Goal: Obtain resource: Obtain resource

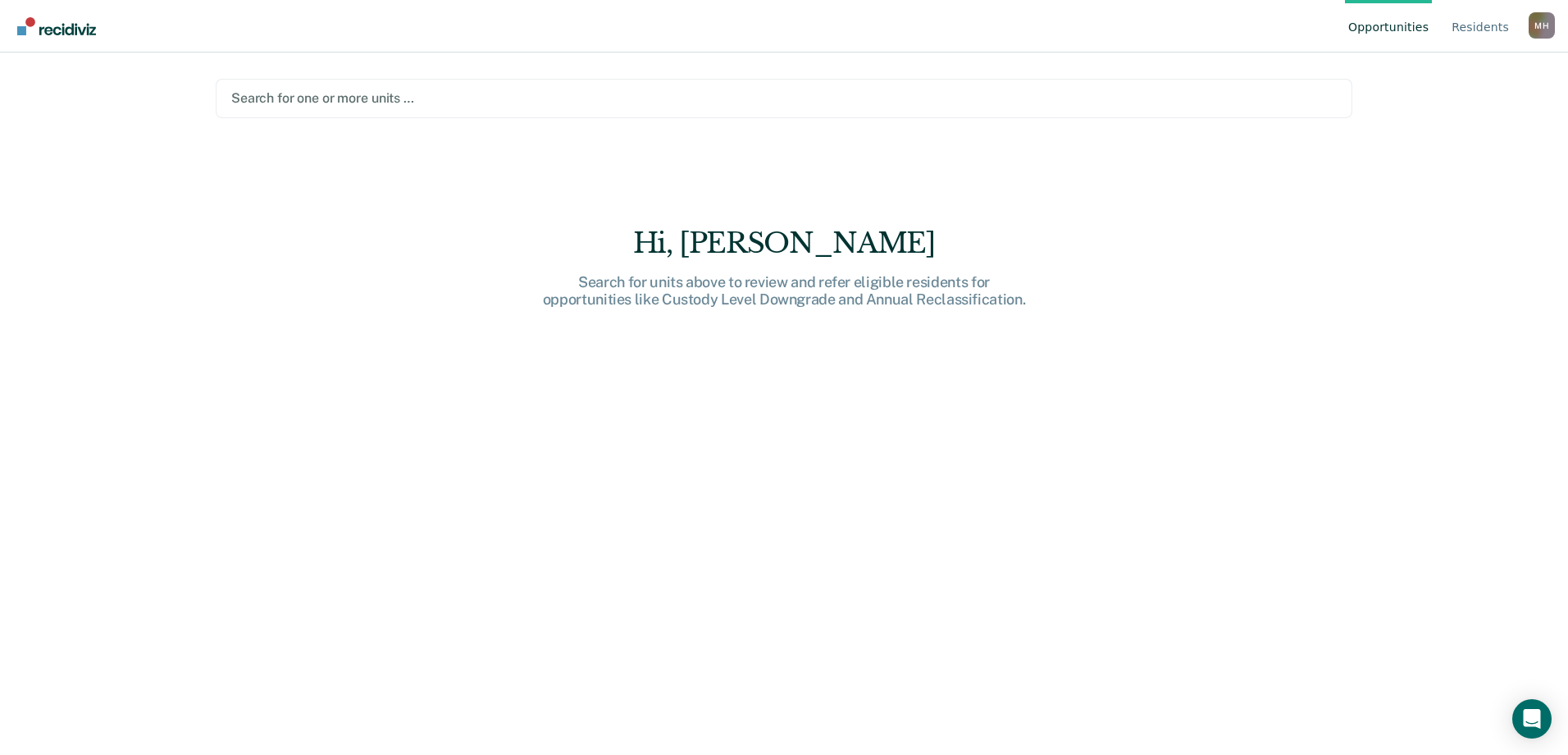
click at [293, 103] on div at bounding box center [784, 98] width 1105 height 18
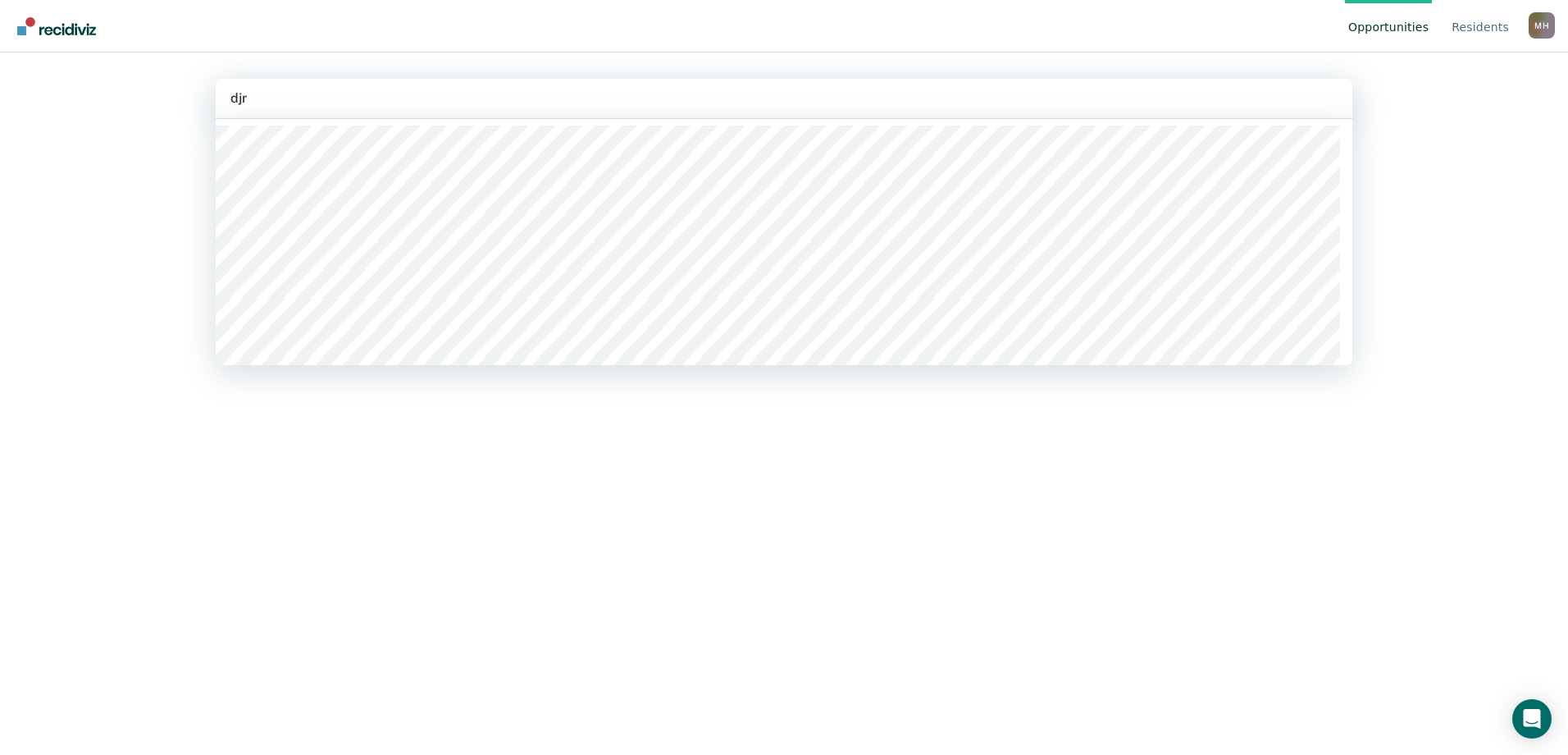
type input "djrc"
type input "dj"
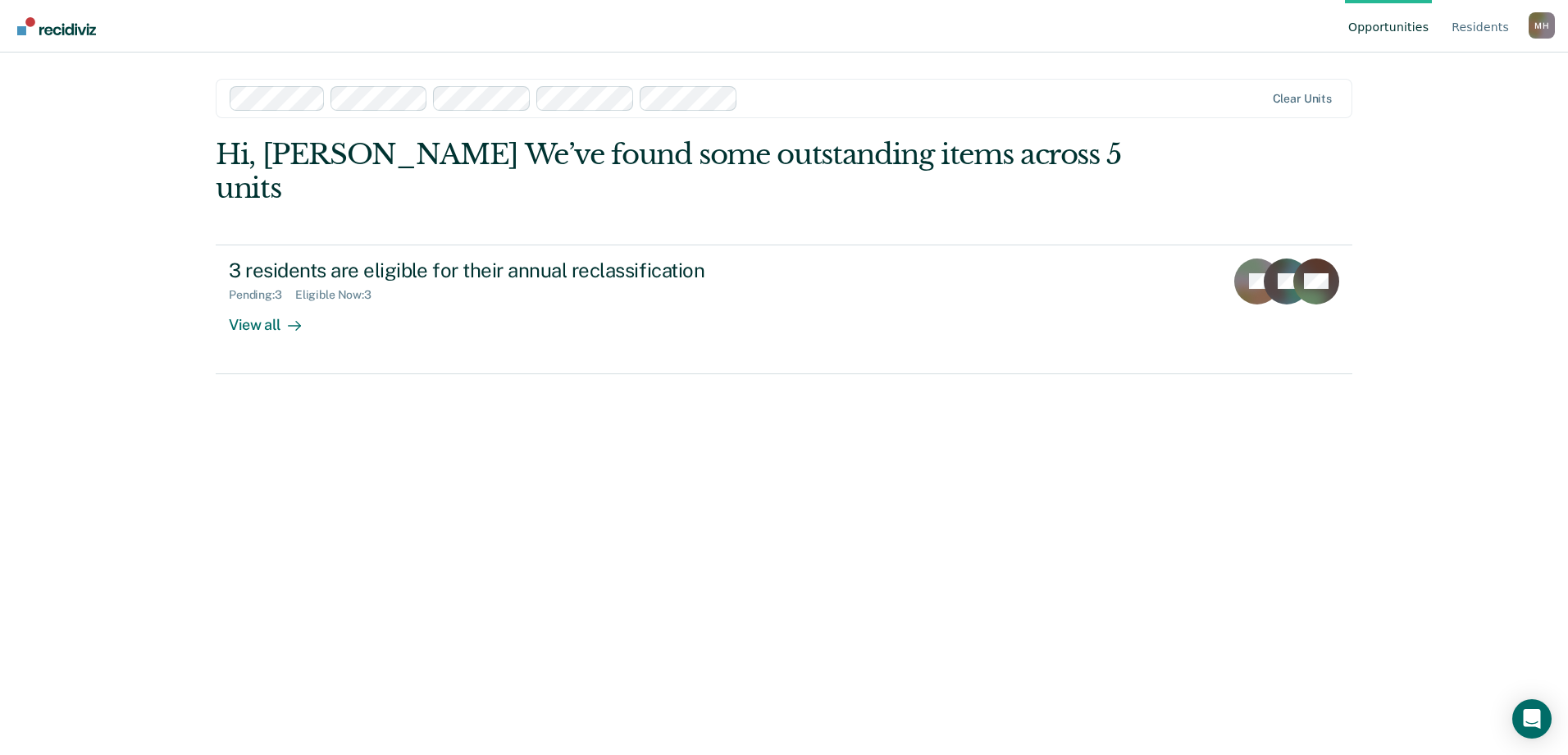
click at [767, 107] on div at bounding box center [1004, 98] width 519 height 18
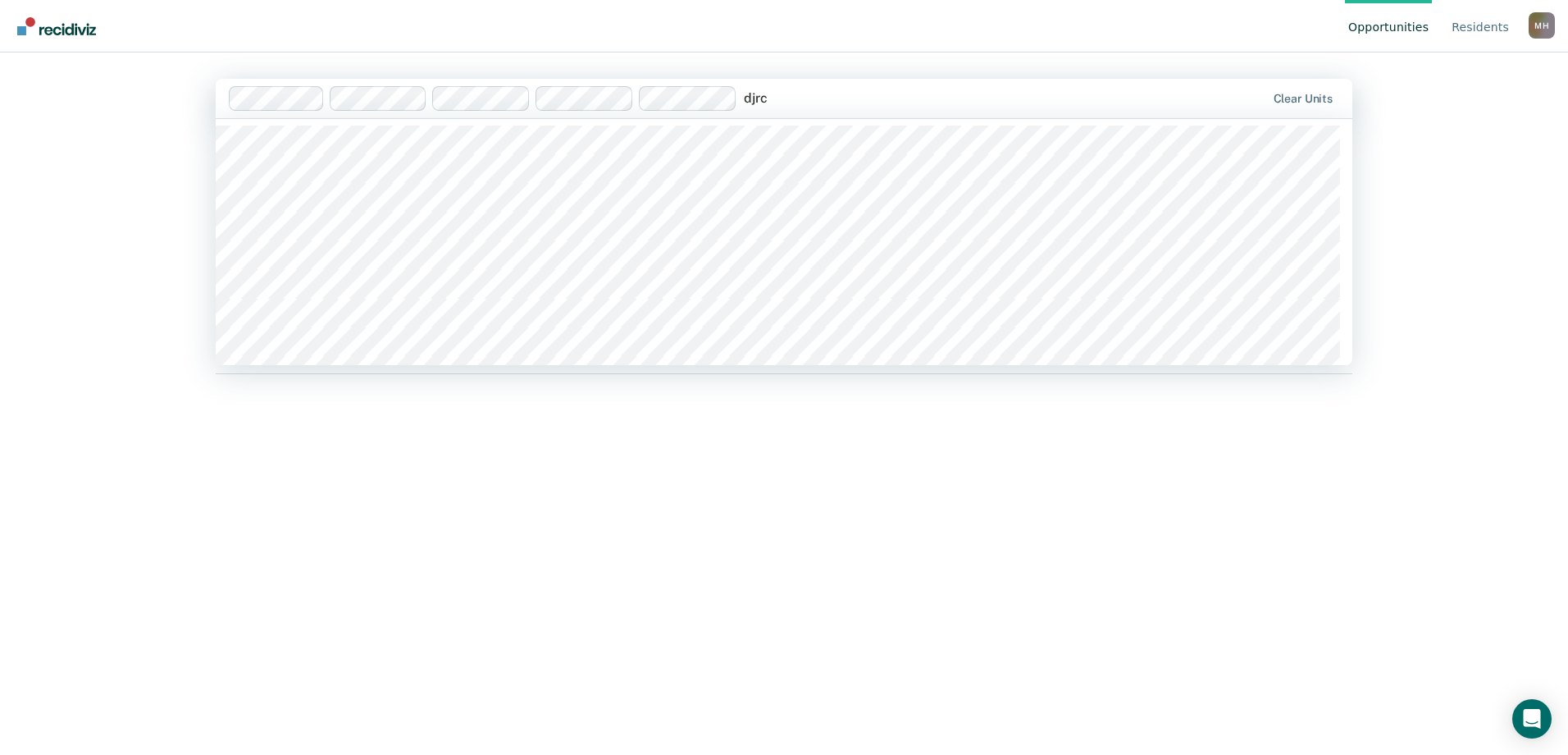
scroll to position [171, 0]
type input "djrc"
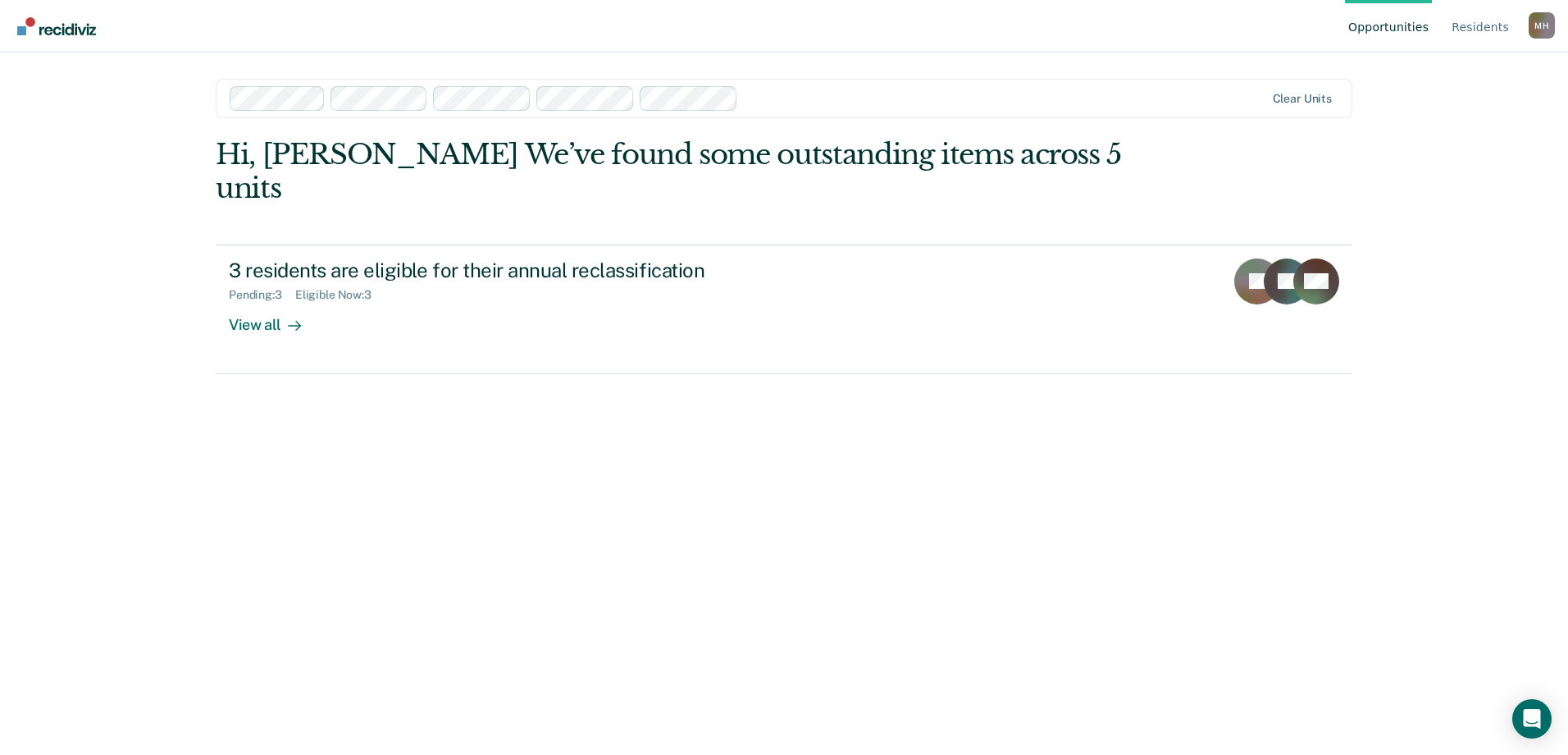
click at [557, 652] on div "Hi, [PERSON_NAME] We’ve found some outstanding items across 5 units 3 residents…" at bounding box center [784, 423] width 1137 height 571
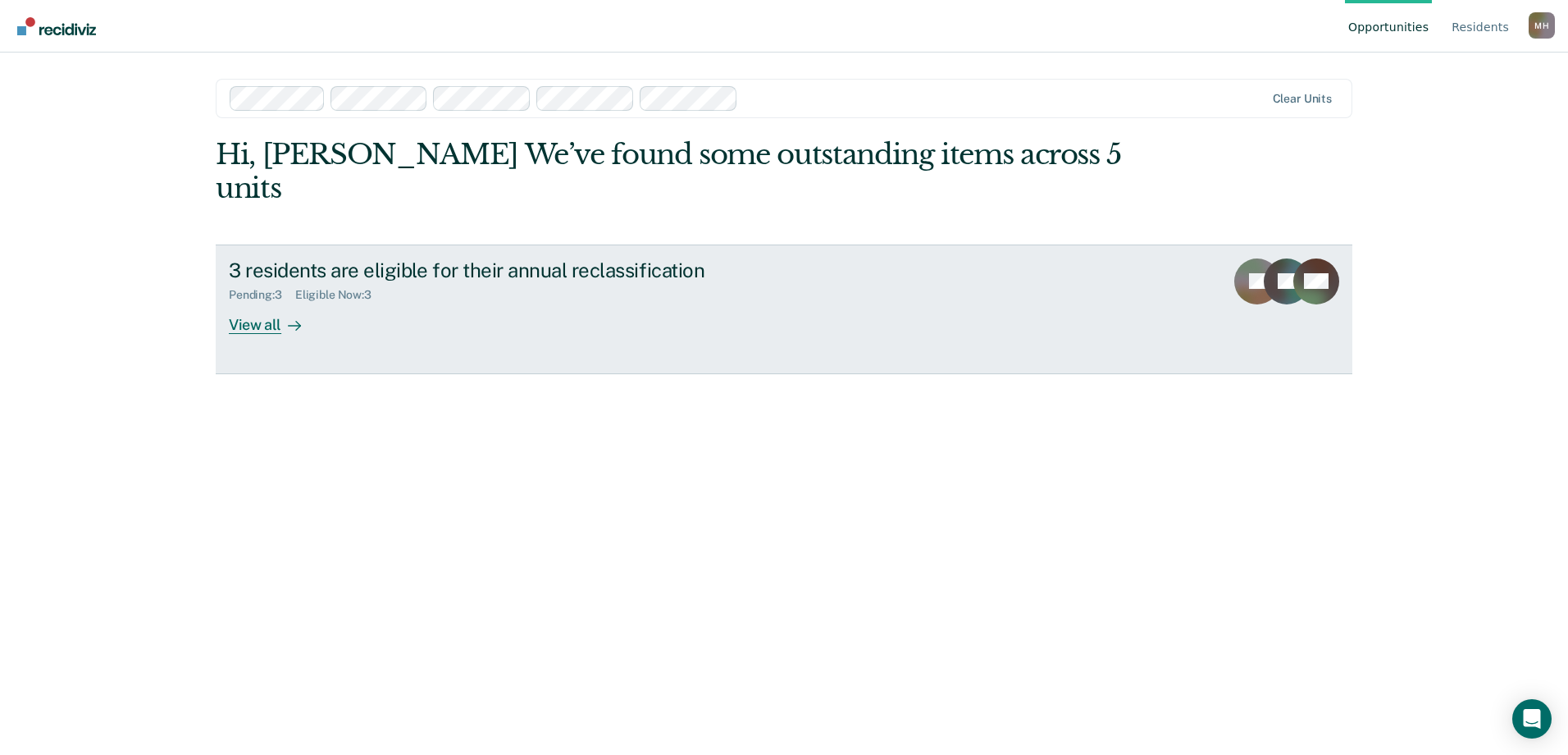
click at [272, 302] on div "View all" at bounding box center [275, 318] width 92 height 32
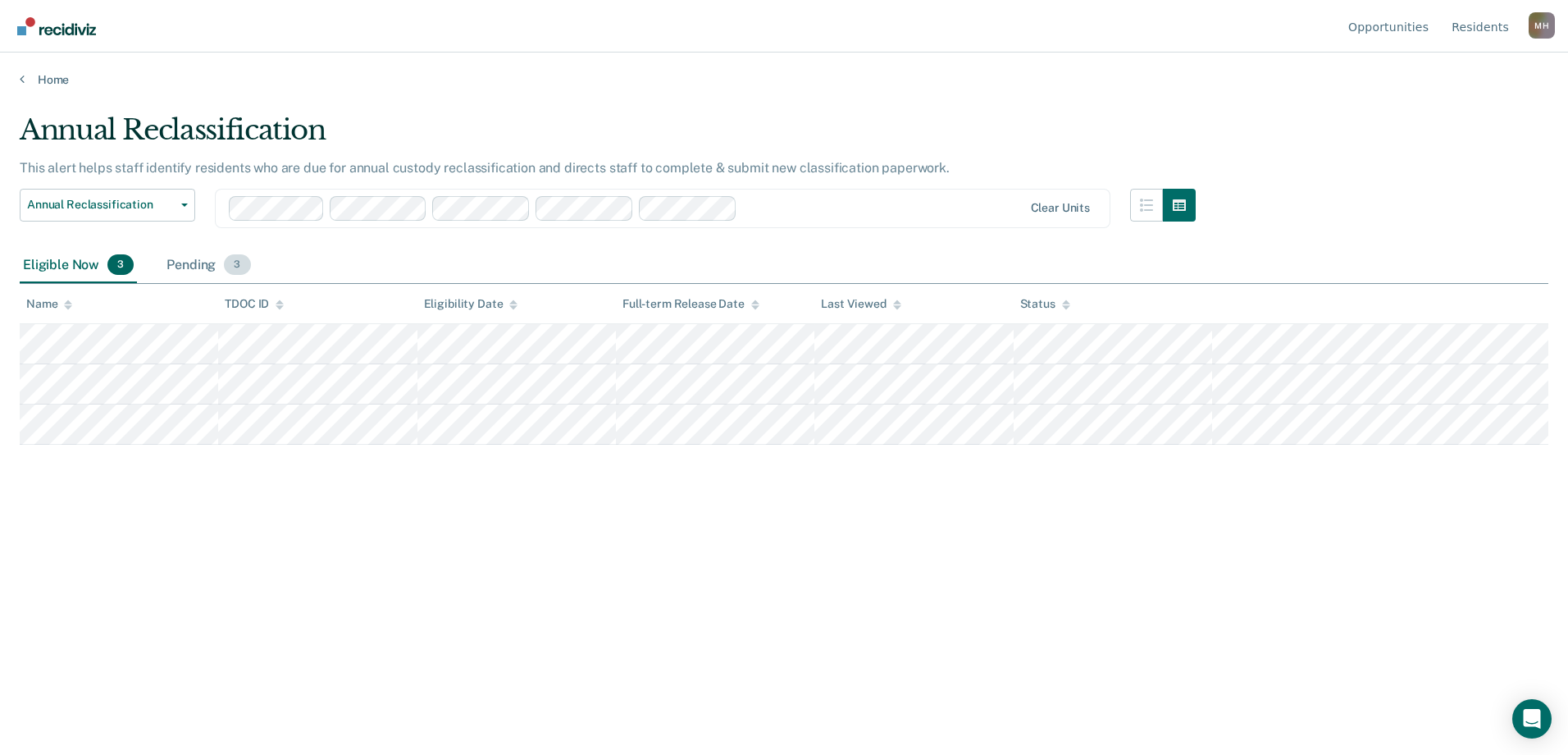
click at [214, 263] on div "Pending 3" at bounding box center [209, 265] width 91 height 36
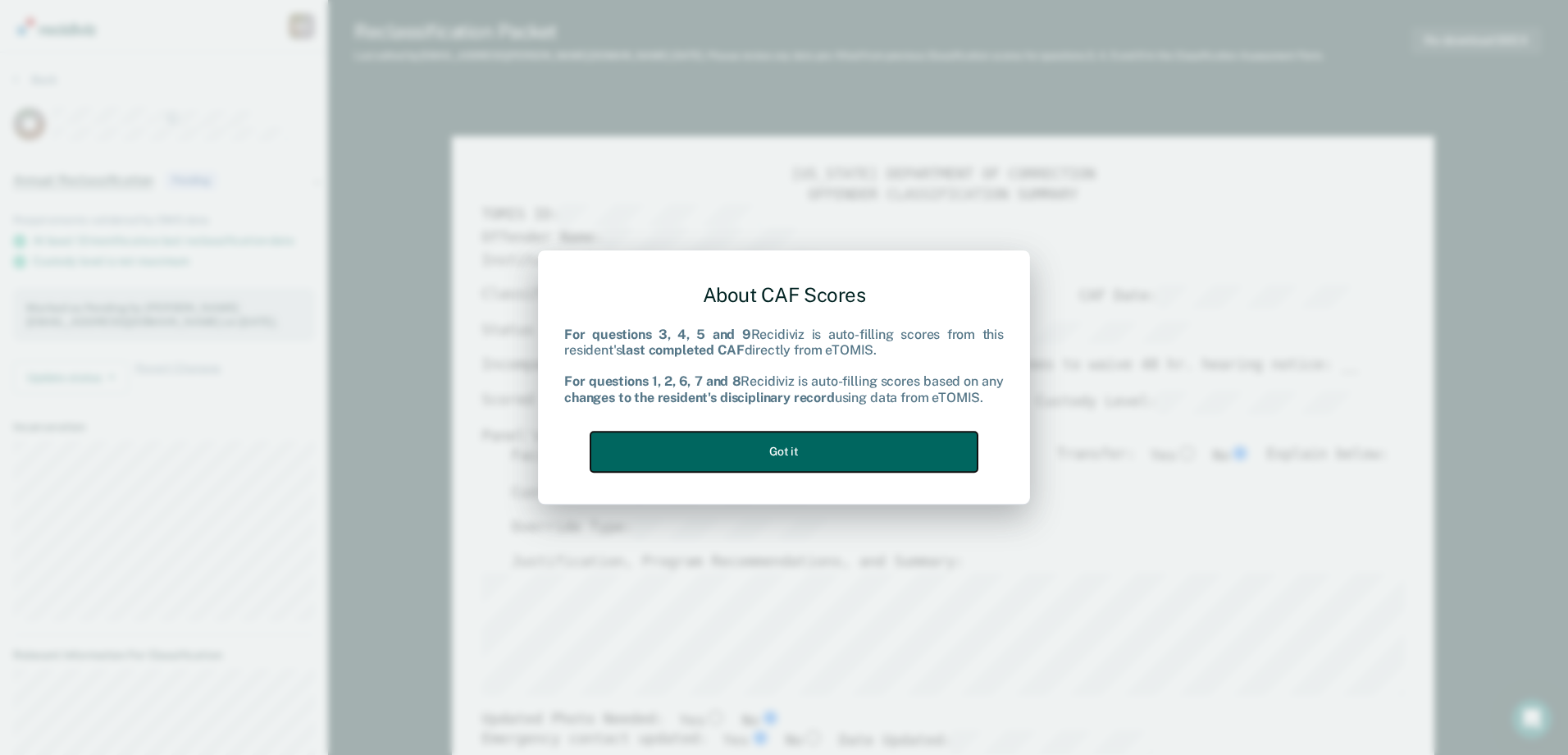
click at [853, 461] on button "Got it" at bounding box center [784, 451] width 387 height 40
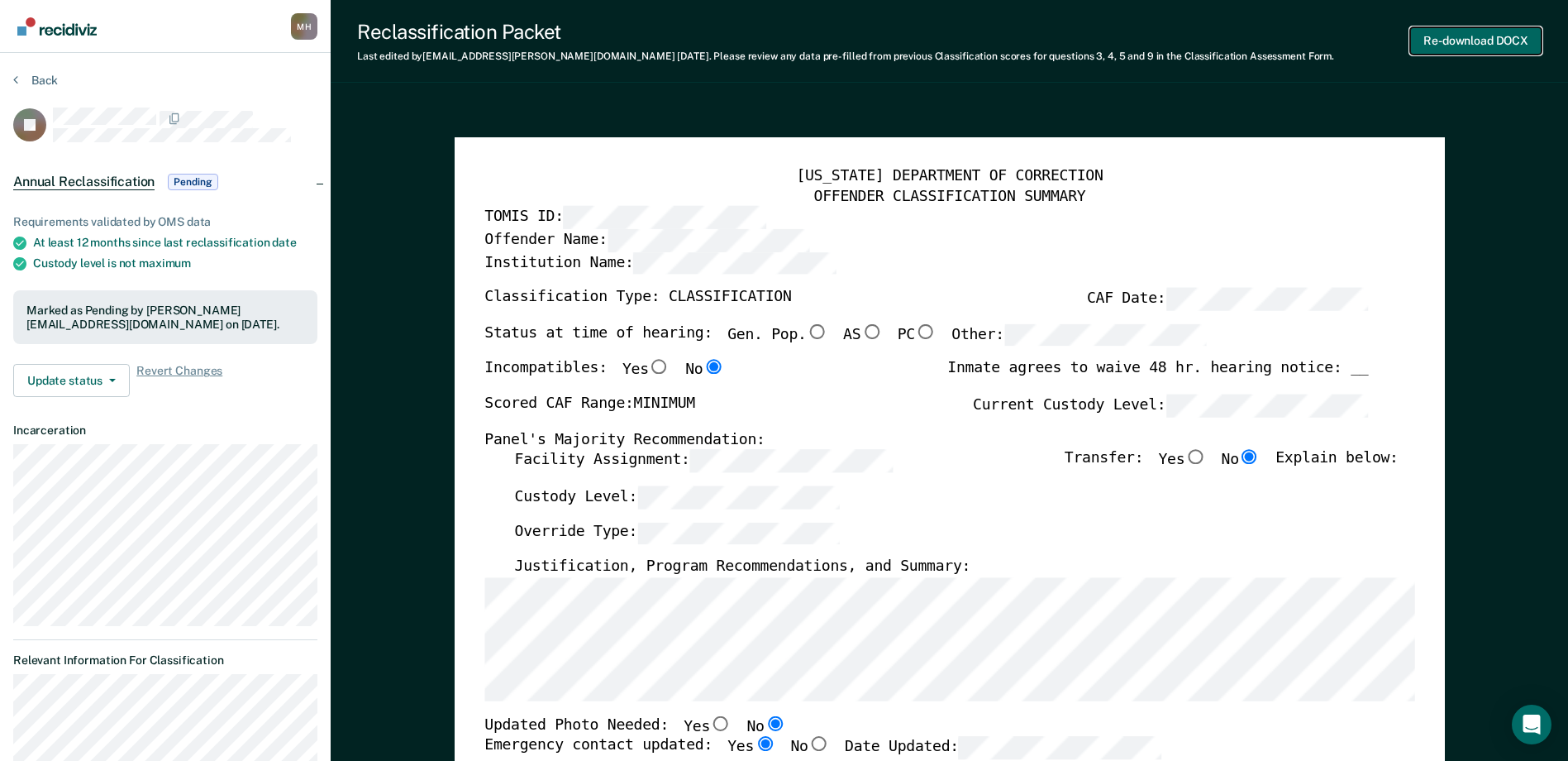
click at [1489, 40] on button "Re-download DOCX" at bounding box center [1477, 41] width 132 height 27
click at [37, 79] on button "Back" at bounding box center [36, 80] width 45 height 15
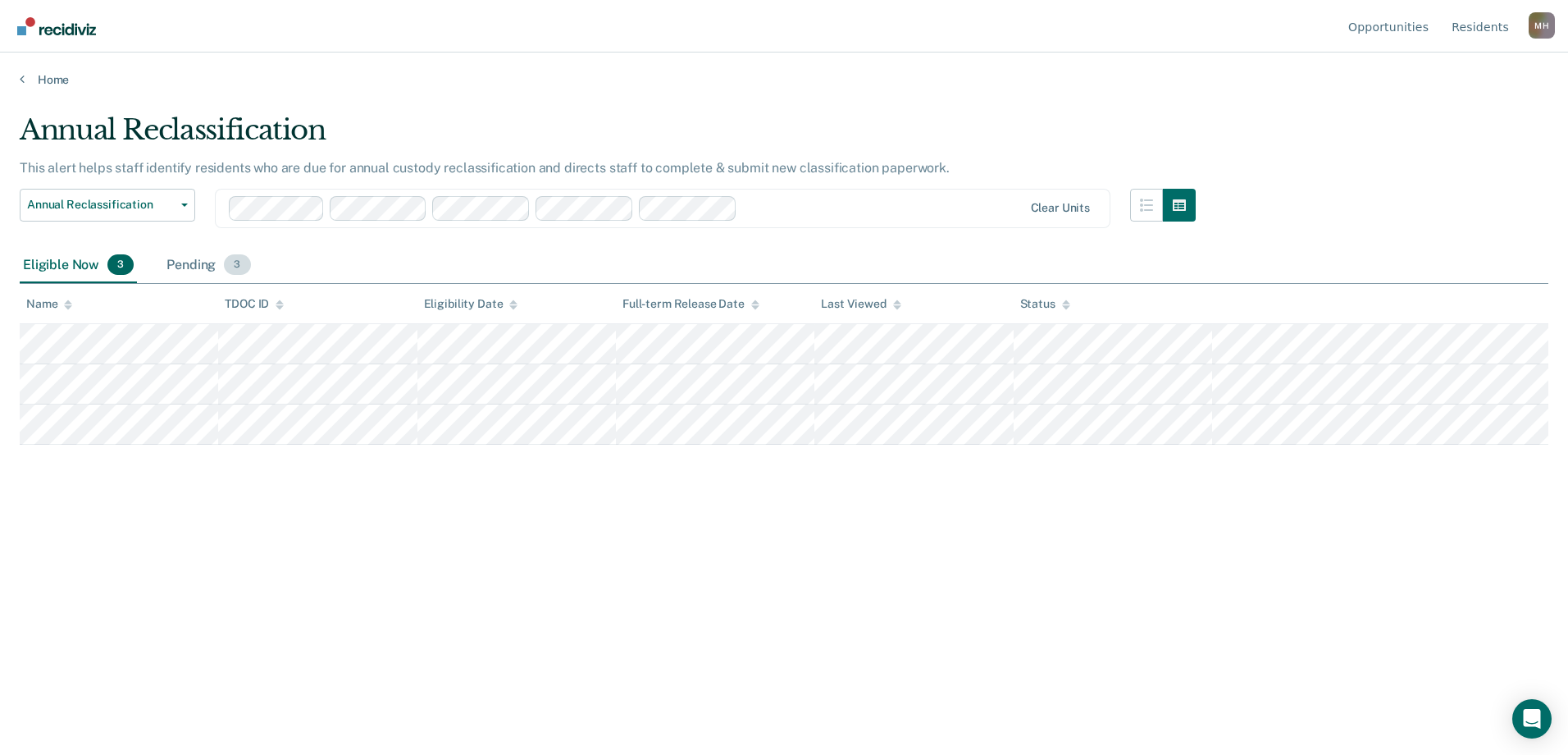
click at [228, 271] on span "3" at bounding box center [236, 264] width 26 height 21
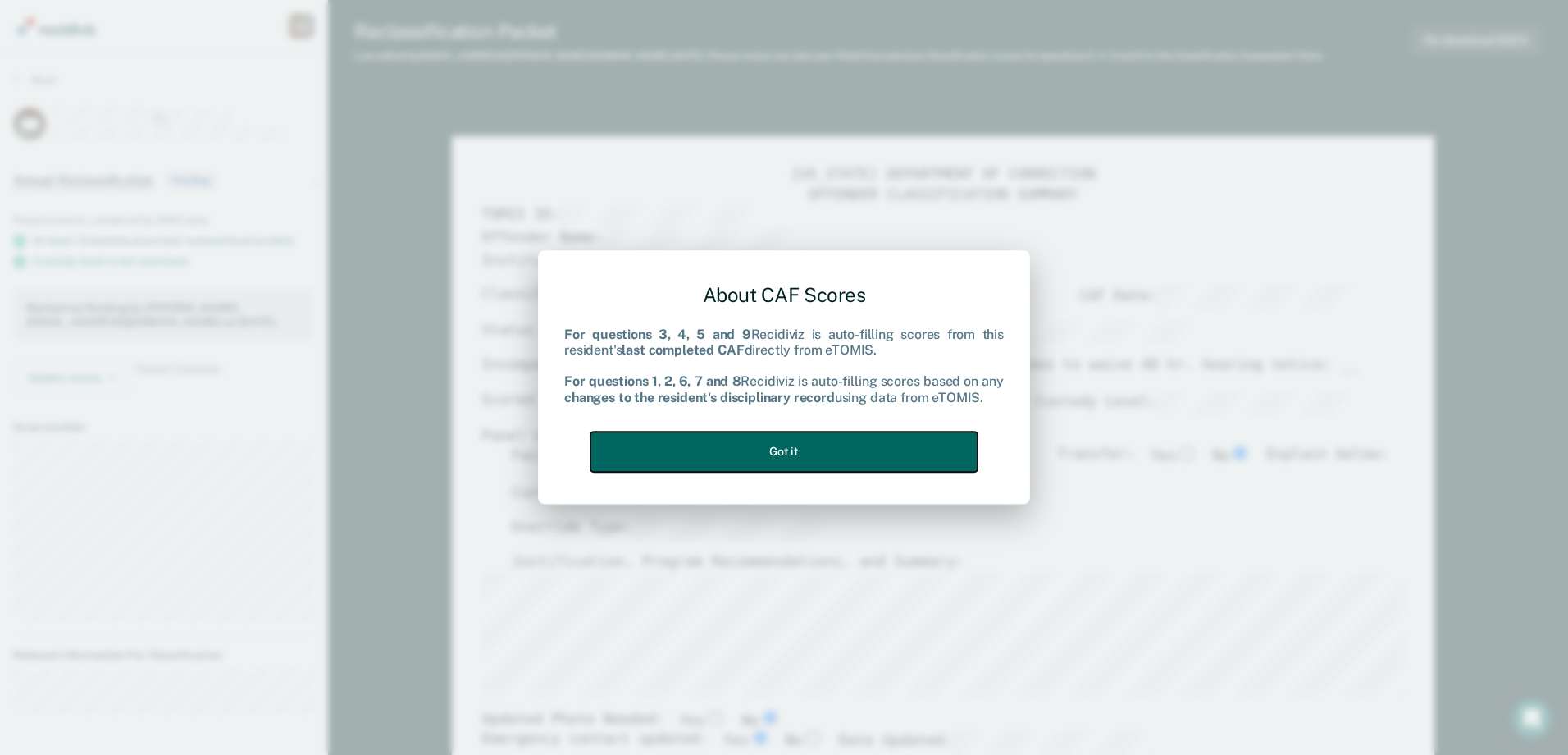
click at [898, 456] on button "Got it" at bounding box center [784, 451] width 387 height 40
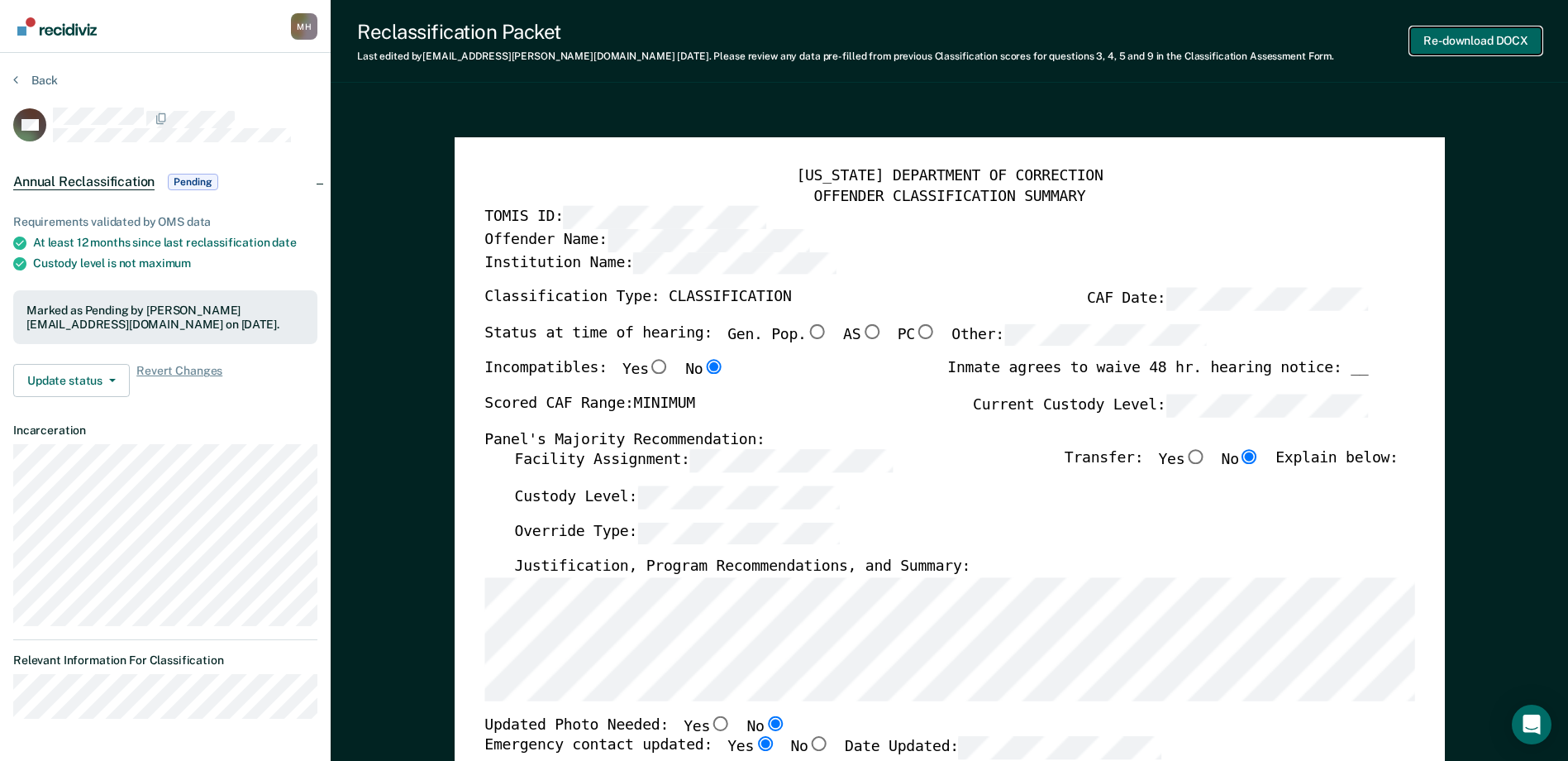
click at [1496, 39] on button "Re-download DOCX" at bounding box center [1477, 41] width 132 height 27
click at [29, 76] on button "Back" at bounding box center [36, 80] width 45 height 15
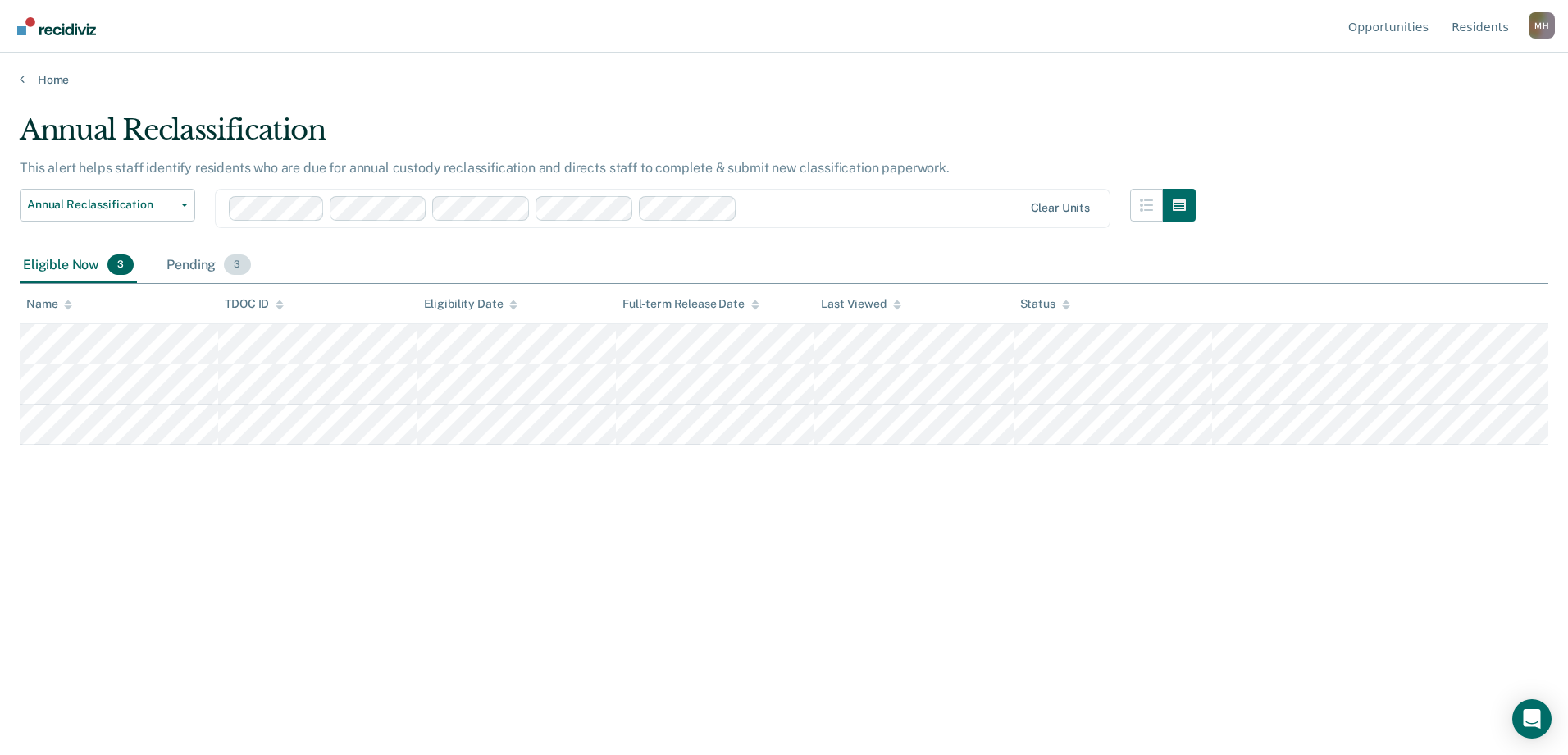
click at [198, 265] on div "Pending 3" at bounding box center [209, 265] width 91 height 36
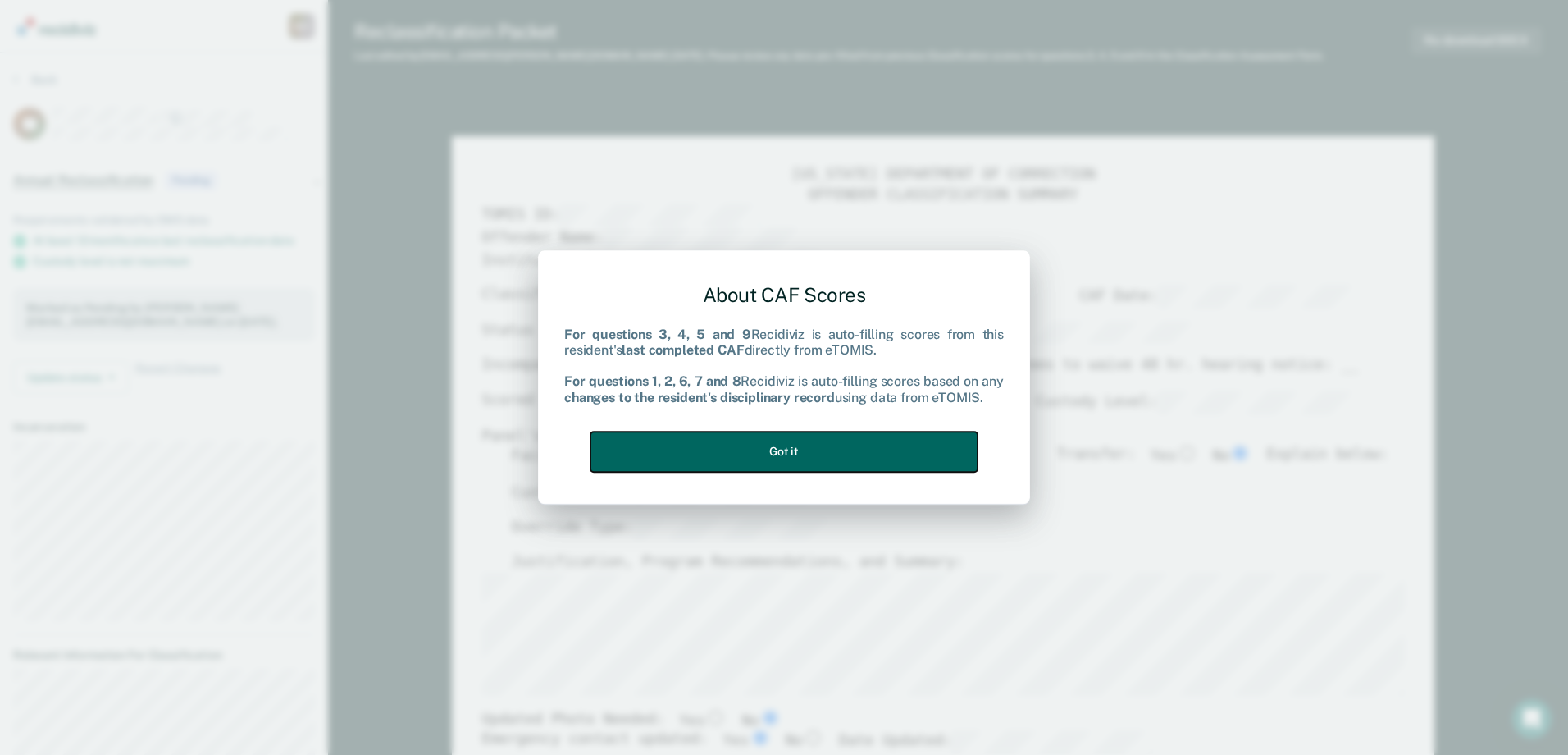
click at [885, 439] on button "Got it" at bounding box center [784, 451] width 387 height 40
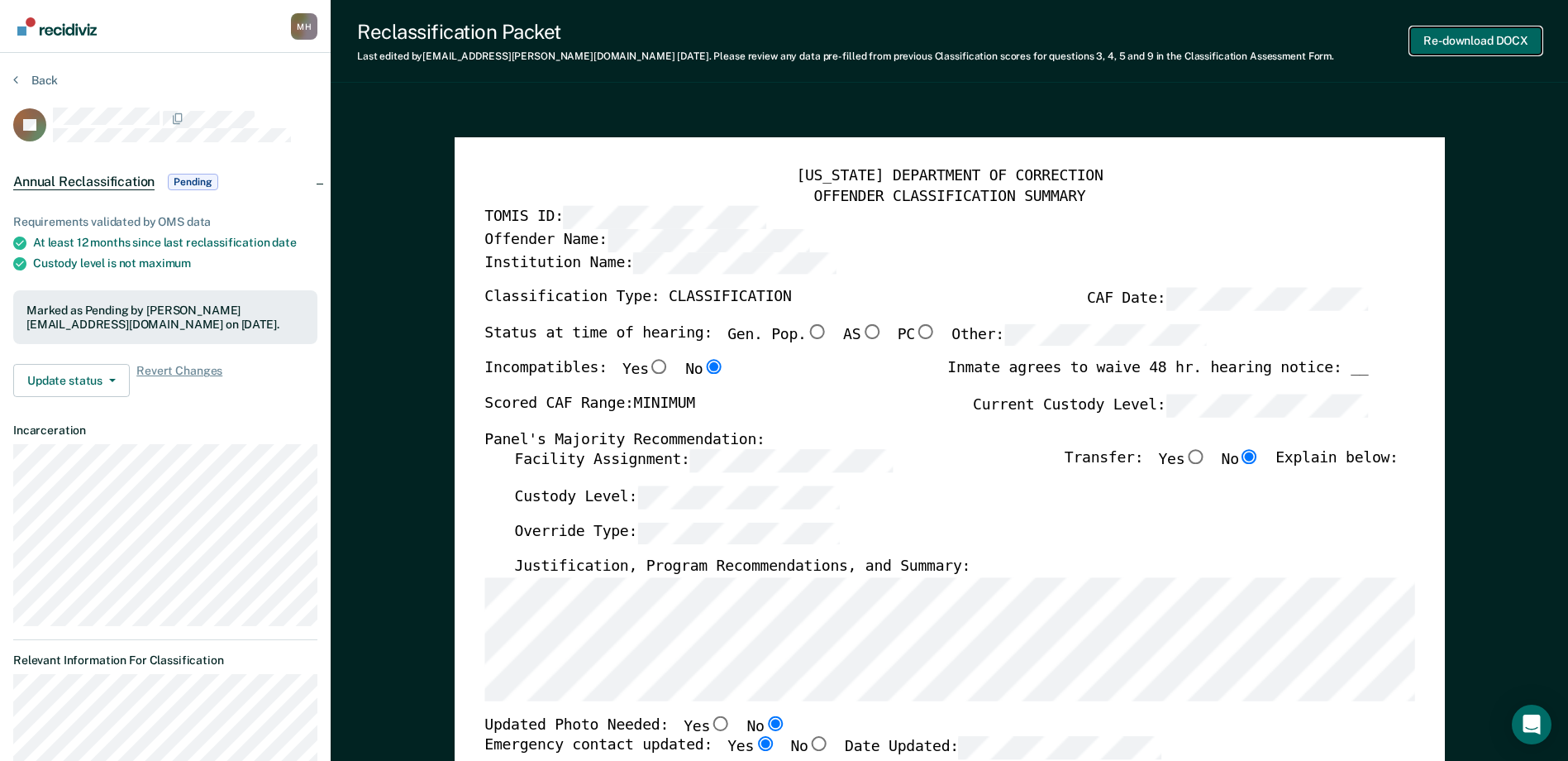
click at [1451, 47] on button "Re-download DOCX" at bounding box center [1477, 41] width 132 height 27
type textarea "x"
click at [20, 81] on button "Back" at bounding box center [36, 80] width 45 height 15
